Goal: Find contact information: Find contact information

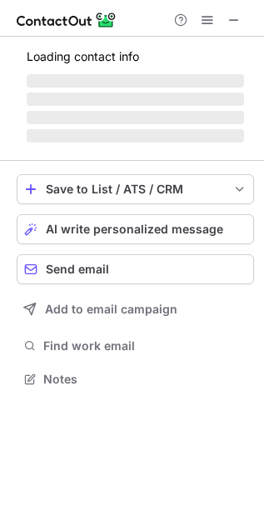
scroll to position [363, 264]
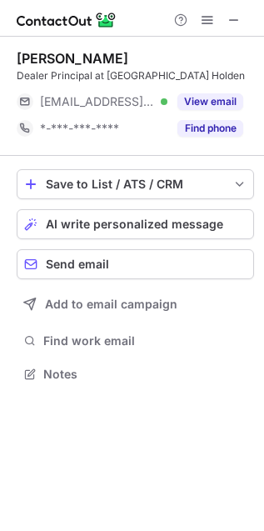
click at [68, 54] on div "[PERSON_NAME]" at bounding box center [73, 58] width 112 height 17
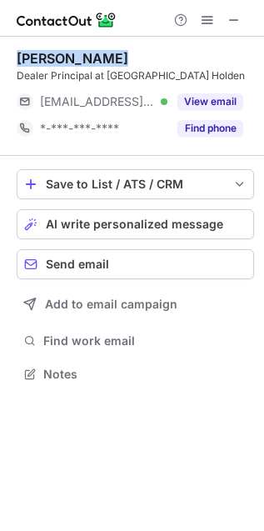
click at [68, 54] on div "[PERSON_NAME]" at bounding box center [73, 58] width 112 height 17
copy div "[PERSON_NAME]"
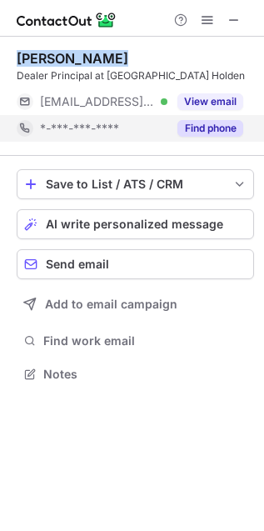
click at [227, 129] on button "Find phone" at bounding box center [211, 128] width 66 height 17
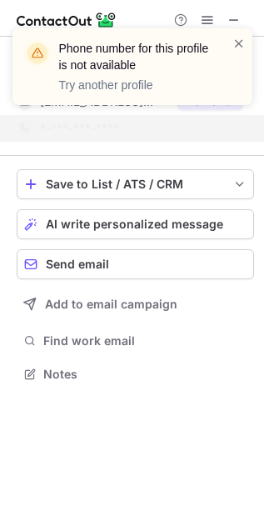
click at [212, 89] on div "Phone number for this profile is not available Try another profile" at bounding box center [143, 66] width 168 height 53
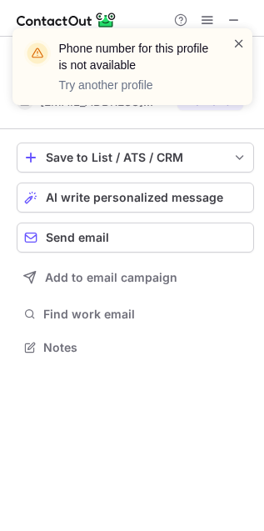
click at [239, 43] on span at bounding box center [239, 43] width 13 height 17
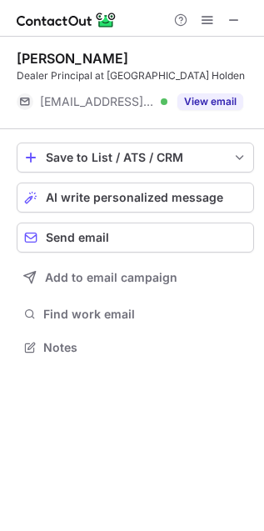
click at [222, 103] on div "Phone number for this profile is not available Try another profile [PERSON_NAME…" at bounding box center [132, 265] width 264 height 531
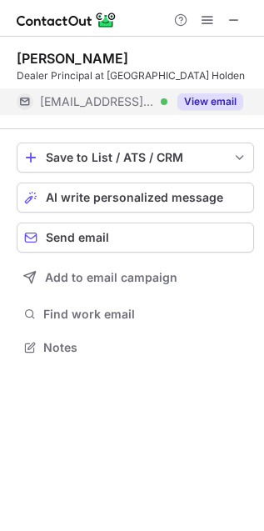
click at [218, 98] on button "View email" at bounding box center [211, 101] width 66 height 17
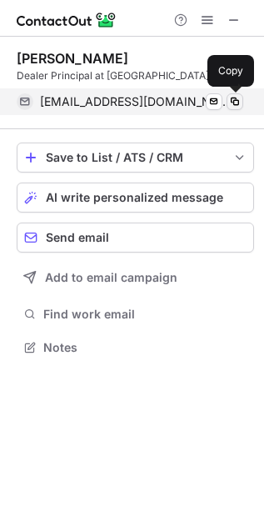
click at [235, 101] on span at bounding box center [234, 101] width 13 height 13
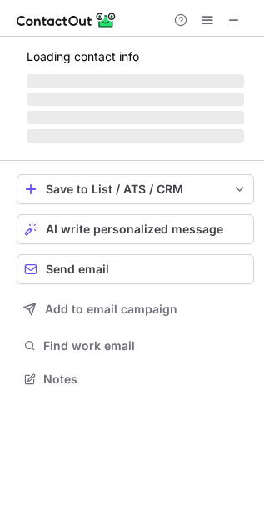
scroll to position [363, 264]
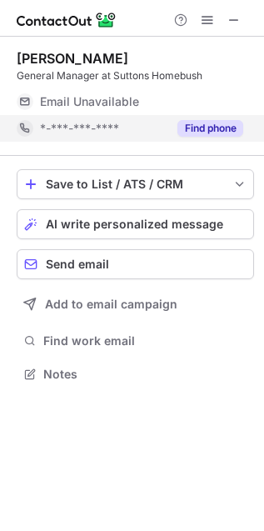
click at [215, 121] on button "Find phone" at bounding box center [211, 128] width 66 height 17
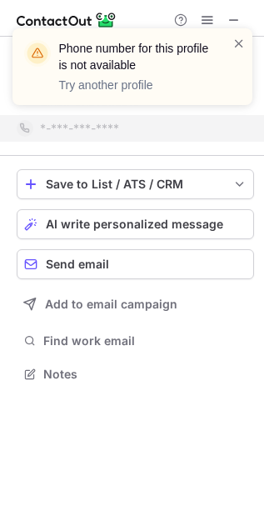
scroll to position [8, 8]
